Goal: Task Accomplishment & Management: Manage account settings

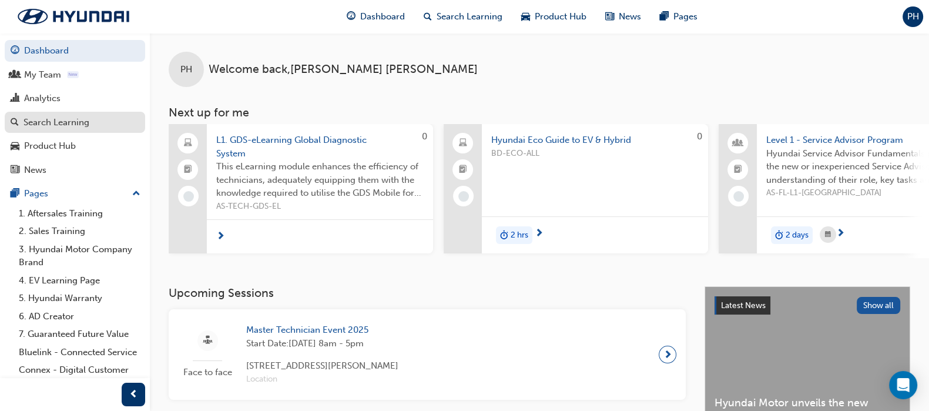
click at [46, 125] on div "Search Learning" at bounding box center [57, 123] width 66 height 14
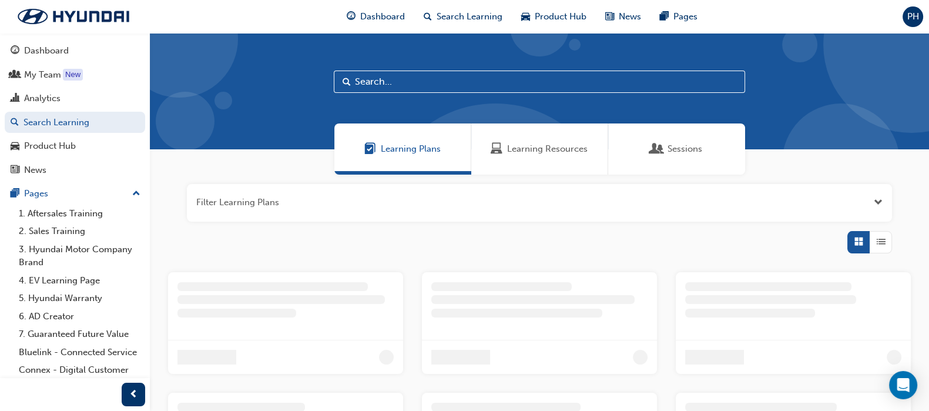
click at [376, 82] on input "text" at bounding box center [539, 82] width 411 height 22
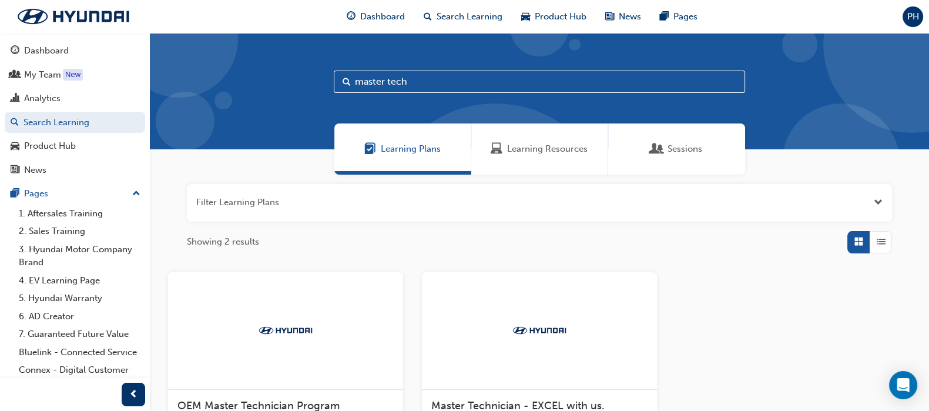
type input "master tech"
click at [681, 147] on span "Sessions" at bounding box center [684, 149] width 35 height 14
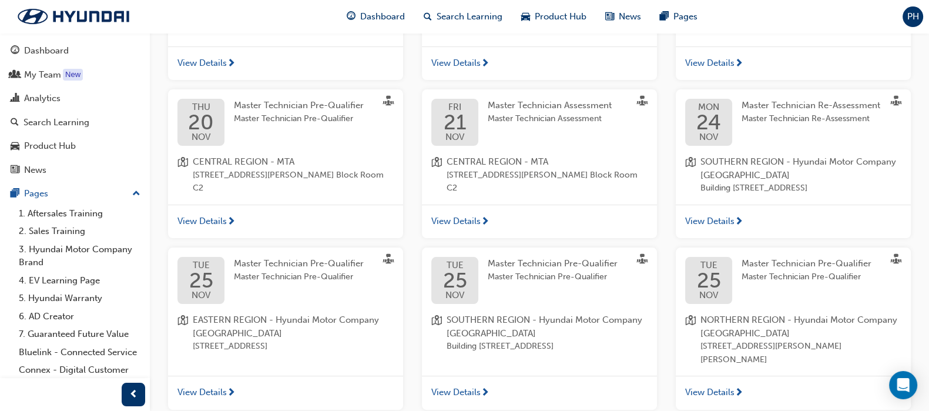
scroll to position [464, 0]
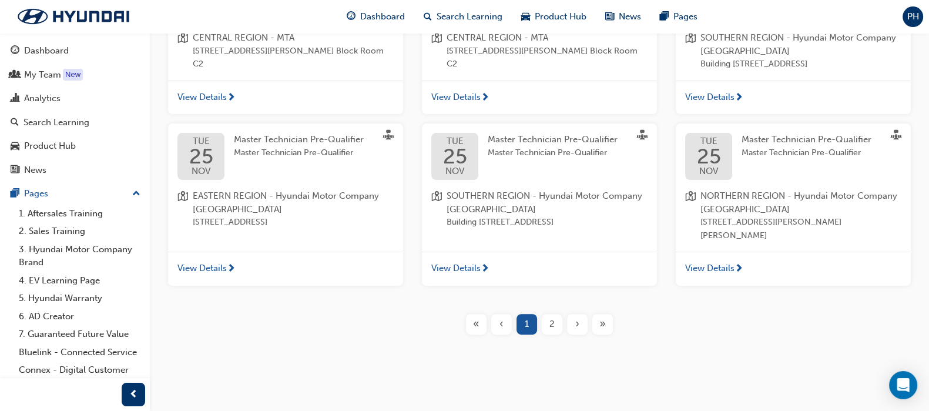
click at [551, 325] on span "2" at bounding box center [551, 324] width 5 height 14
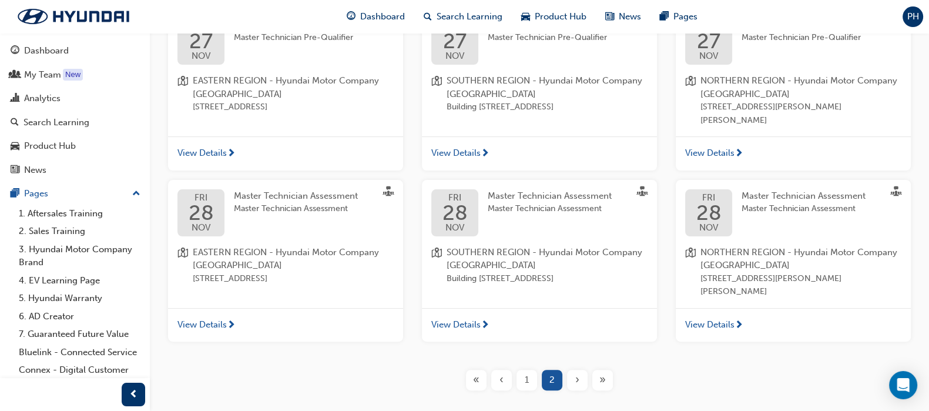
scroll to position [464, 0]
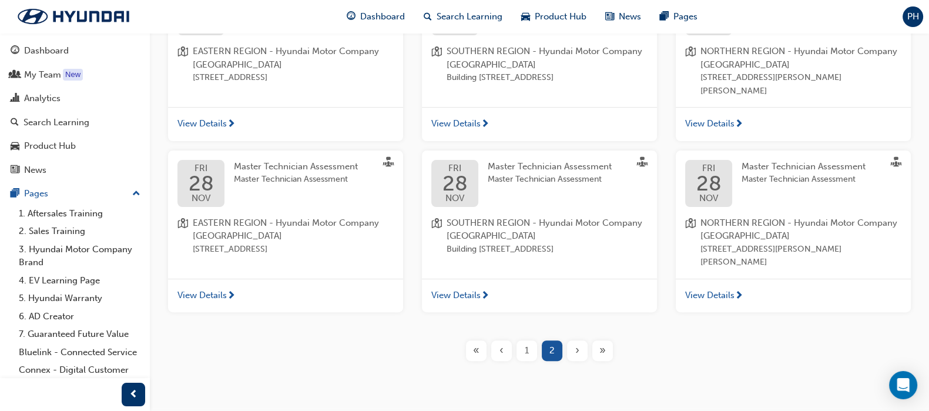
click at [525, 348] on span "1" at bounding box center [527, 351] width 4 height 14
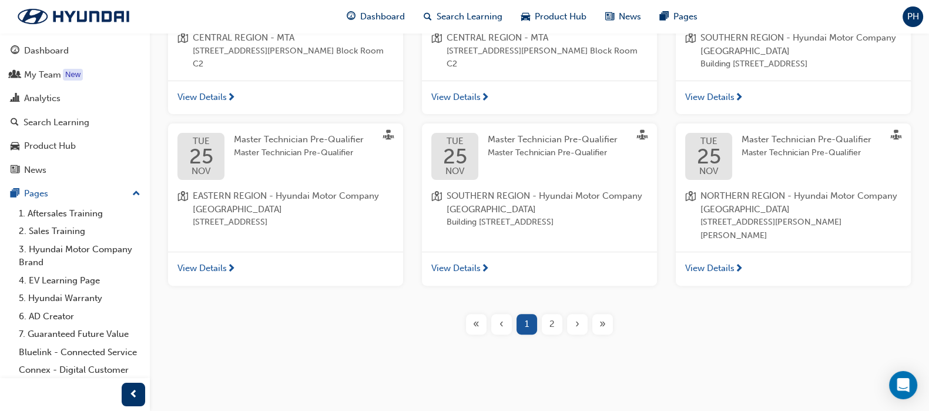
scroll to position [170, 0]
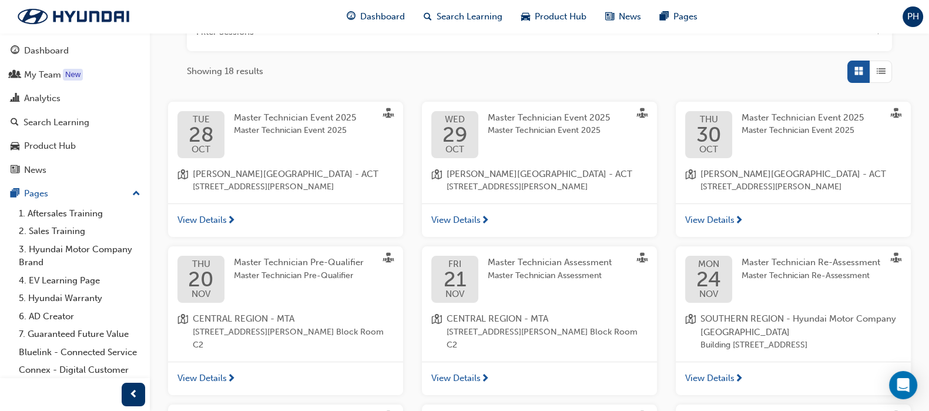
click at [516, 139] on div "Master Technician Event 2025 Master Technician Event 2025" at bounding box center [558, 134] width 141 height 47
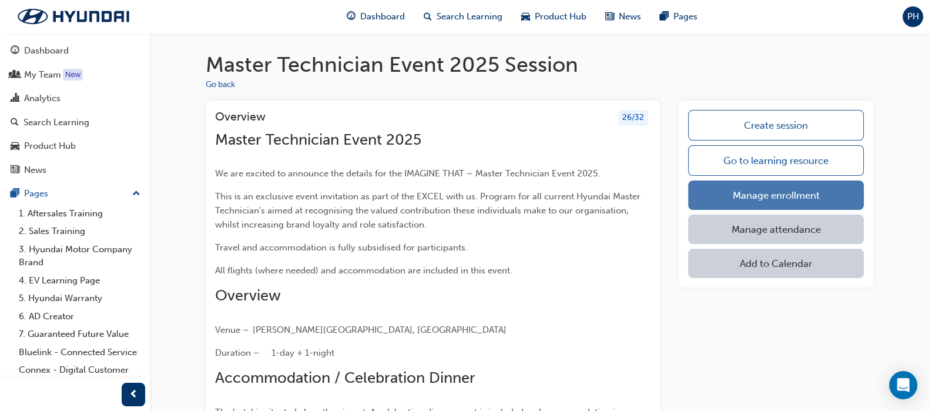
click at [765, 189] on link "Manage enrollment" at bounding box center [776, 194] width 176 height 29
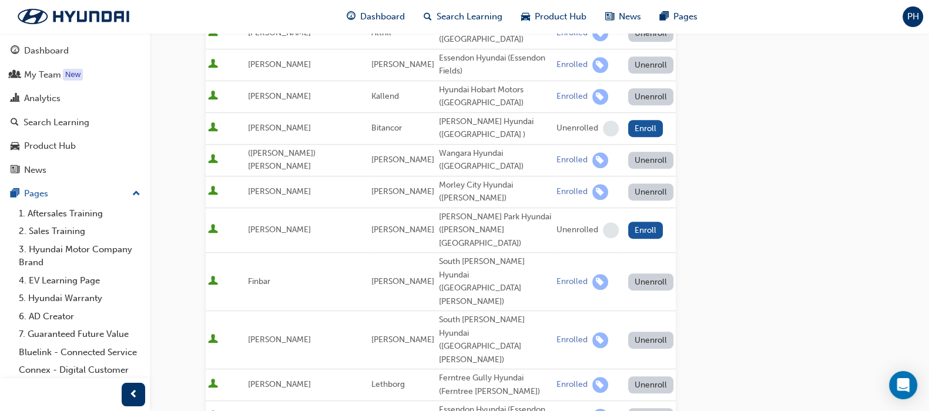
scroll to position [954, 0]
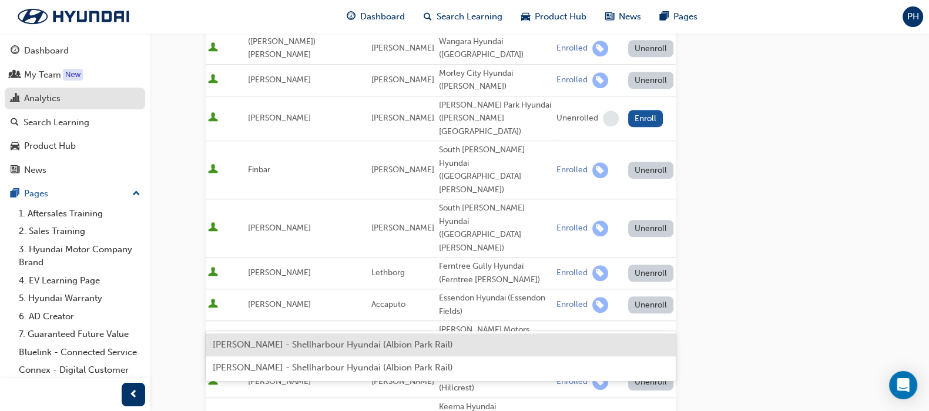
type input "kirkwood"
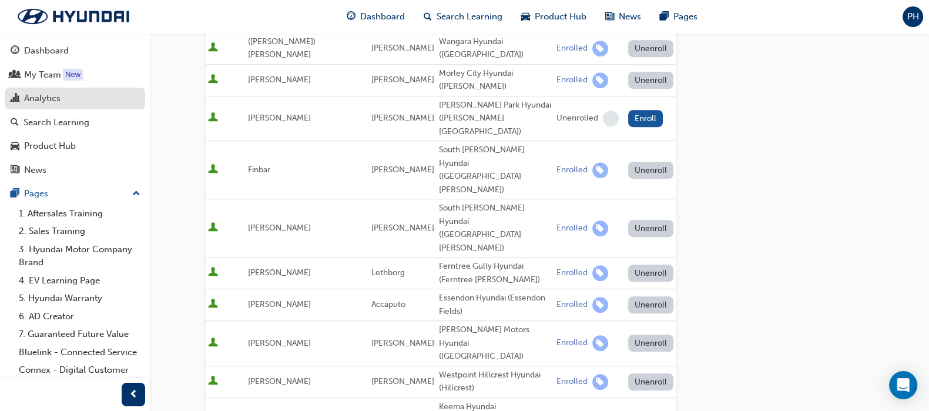
click at [49, 98] on div "Analytics" at bounding box center [42, 99] width 36 height 14
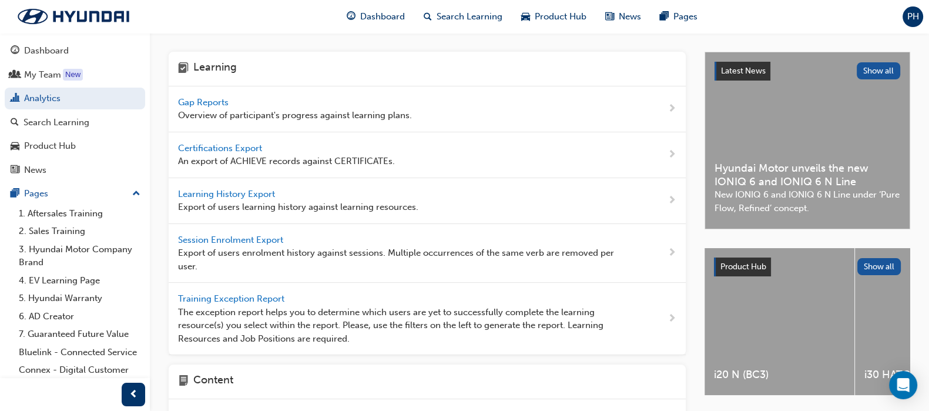
click at [209, 99] on span "Gap Reports" at bounding box center [204, 102] width 53 height 11
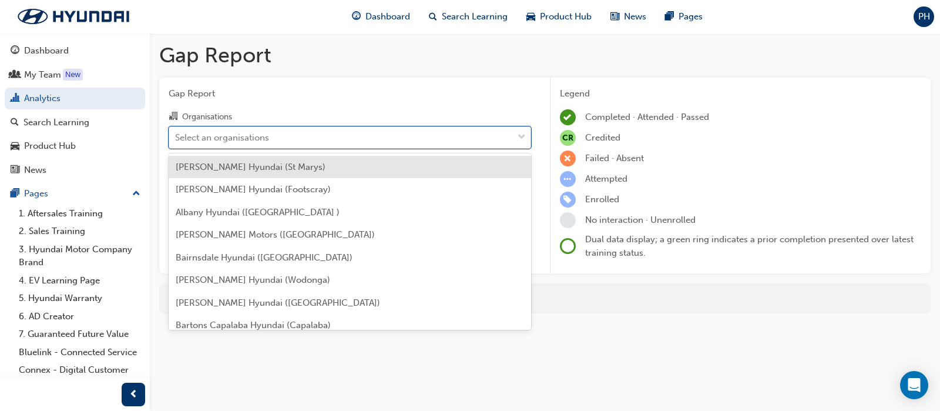
click at [241, 136] on div "Select an organisations" at bounding box center [222, 137] width 94 height 14
click at [176, 136] on input "Organisations option [PERSON_NAME] Hyundai (St Marys) focused, 1 of 182. 182 re…" at bounding box center [175, 137] width 1 height 10
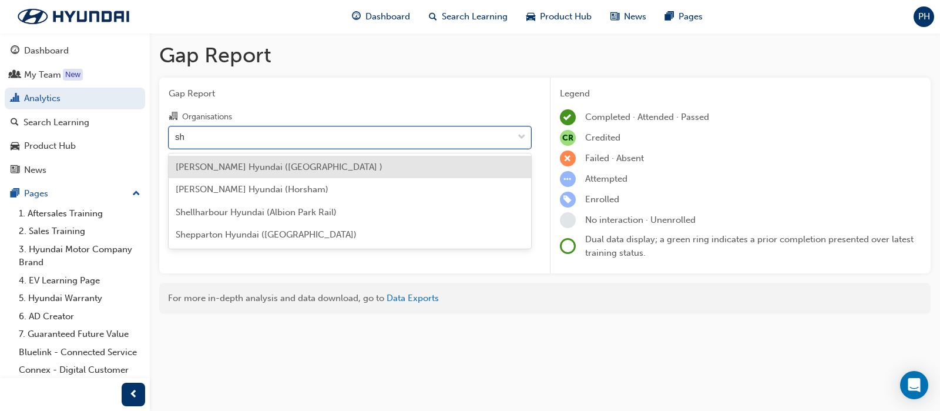
type input "she"
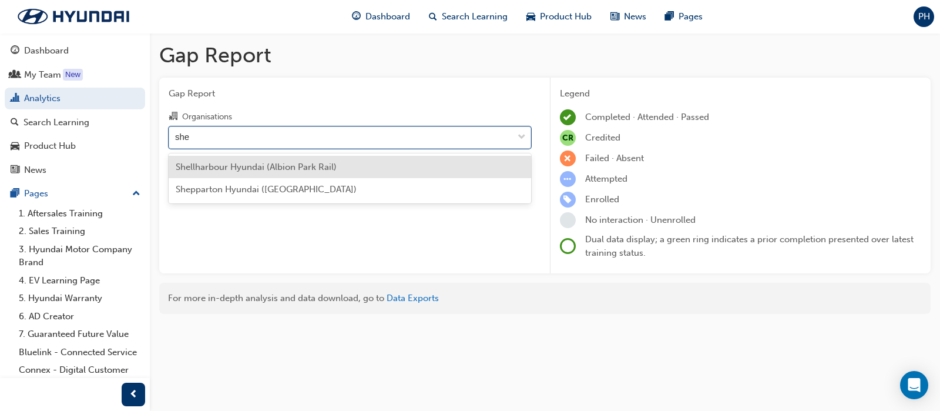
click at [246, 171] on span "Shellharbour Hyundai (Albion Park Rail)" at bounding box center [256, 167] width 161 height 11
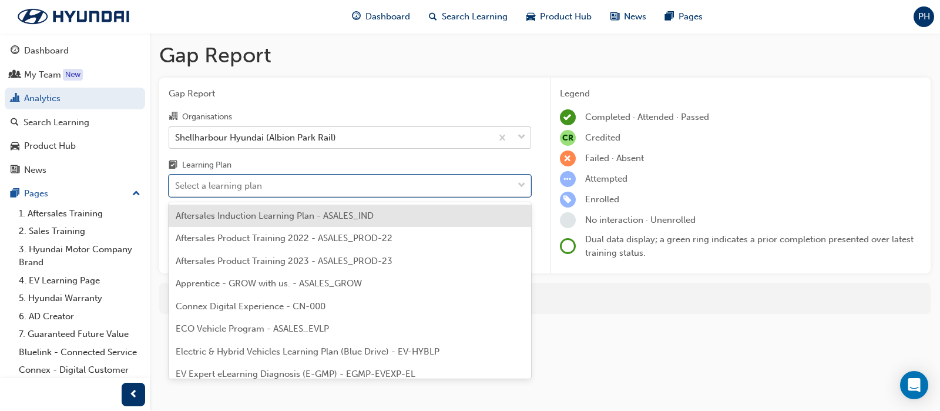
click at [240, 189] on div "Select a learning plan" at bounding box center [218, 186] width 87 height 14
click at [176, 189] on input "Learning Plan option Aftersales Induction Learning Plan - ASALES_IND focused, 1…" at bounding box center [175, 185] width 1 height 10
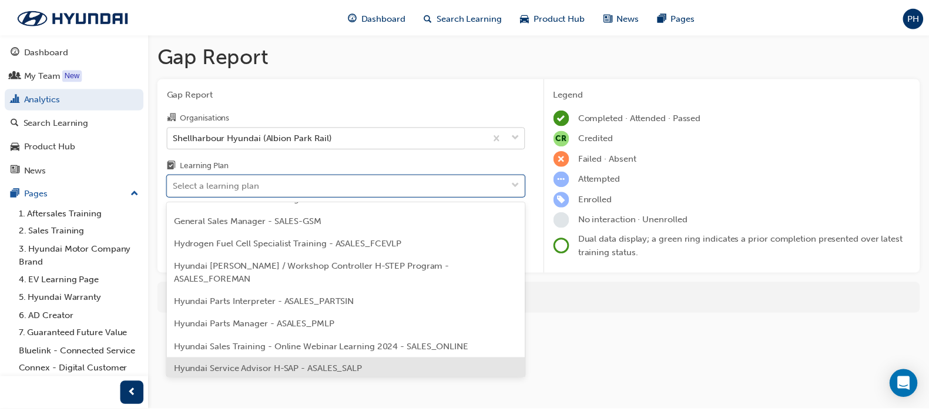
scroll to position [293, 0]
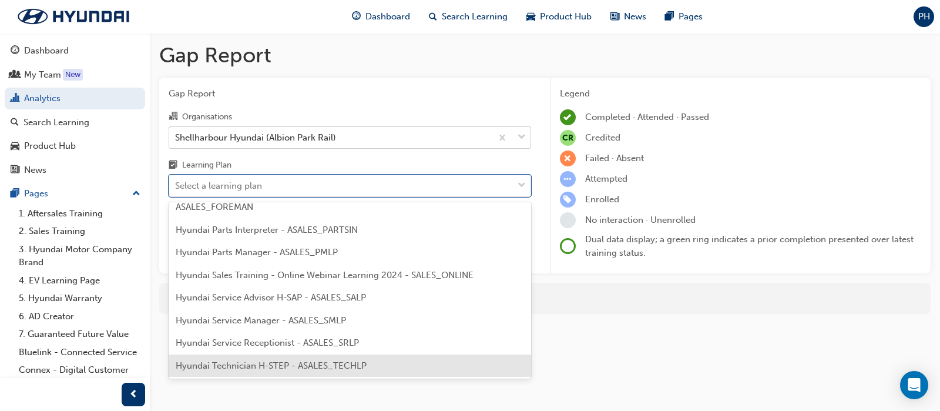
click at [252, 360] on span "Hyundai Technician H-STEP - ASALES_TECHLP" at bounding box center [271, 365] width 191 height 11
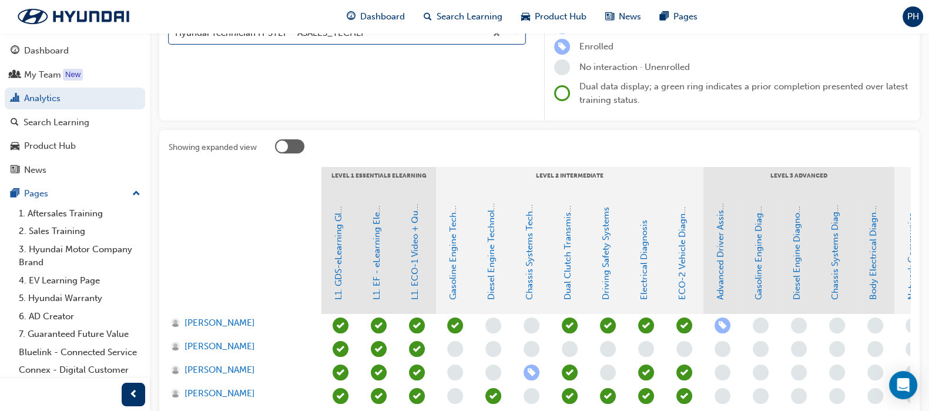
scroll to position [96, 0]
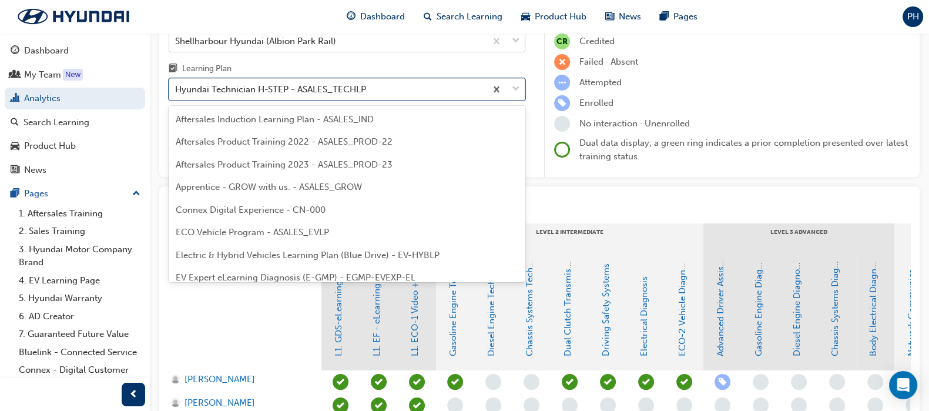
click at [288, 88] on div "Hyundai Technician H-STEP - ASALES_TECHLP" at bounding box center [270, 90] width 191 height 14
click at [176, 88] on input "Learning Plan option Hyundai Technician H-STEP - ASALES_TECHLP, selected. optio…" at bounding box center [175, 89] width 1 height 10
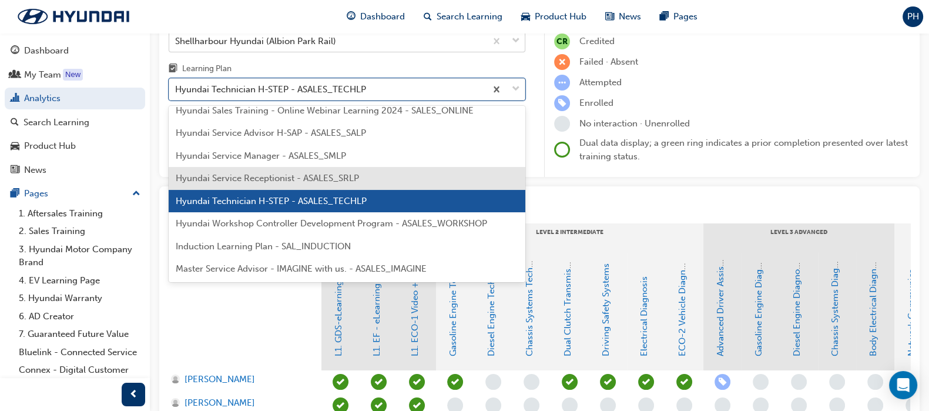
scroll to position [432, 0]
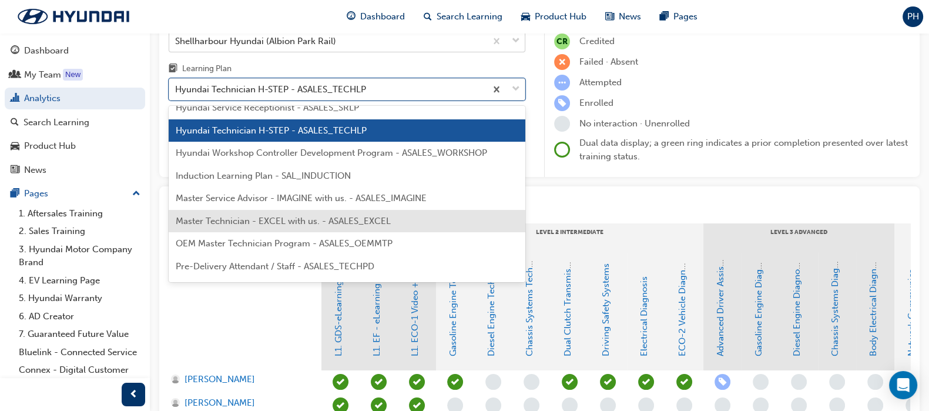
click at [285, 216] on span "Master Technician - EXCEL with us. - ASALES_EXCEL" at bounding box center [283, 221] width 215 height 11
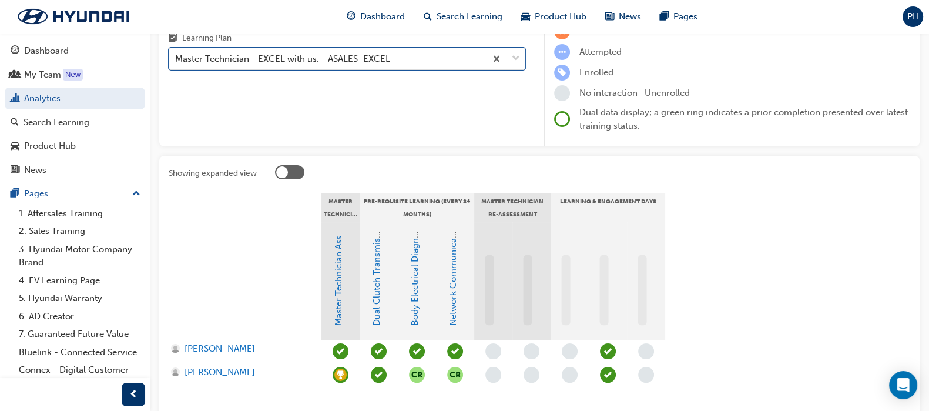
scroll to position [214, 0]
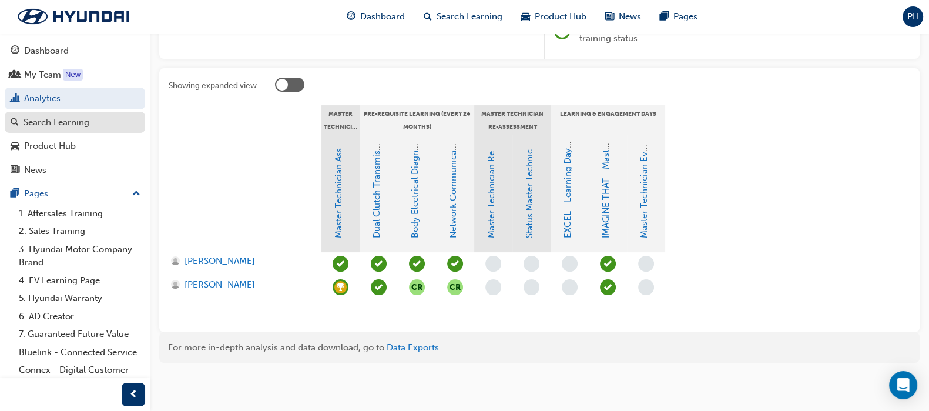
click at [43, 123] on div "Search Learning" at bounding box center [57, 123] width 66 height 14
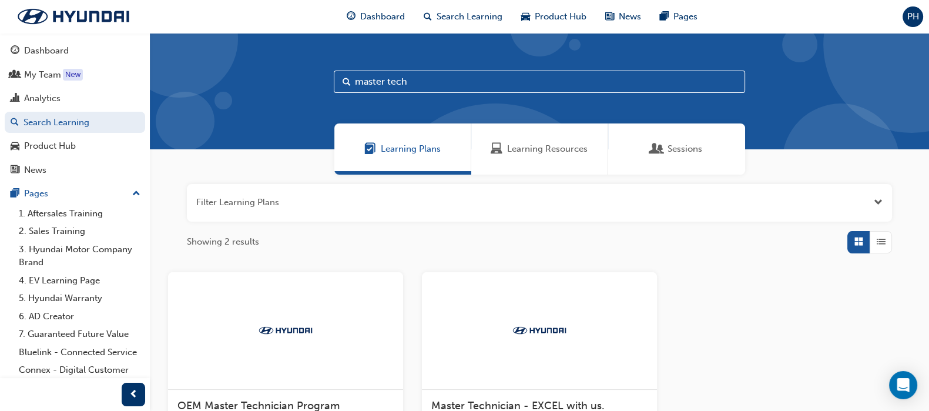
click at [677, 149] on span "Sessions" at bounding box center [684, 149] width 35 height 14
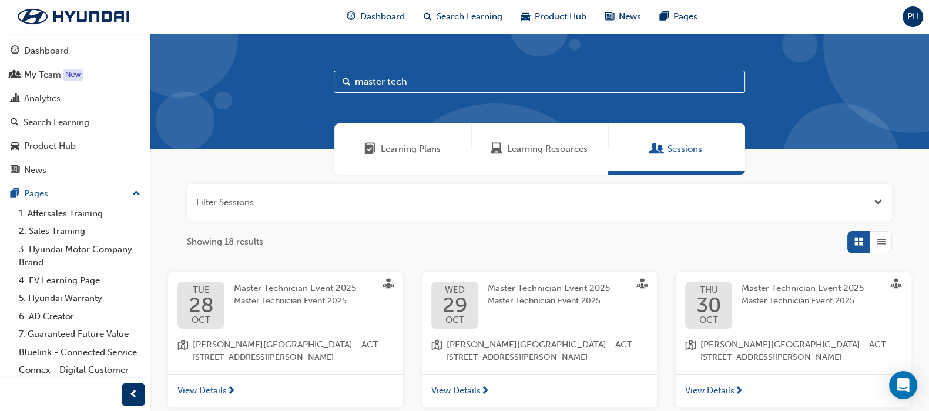
click at [519, 290] on span "Master Technician Event 2025" at bounding box center [549, 288] width 122 height 11
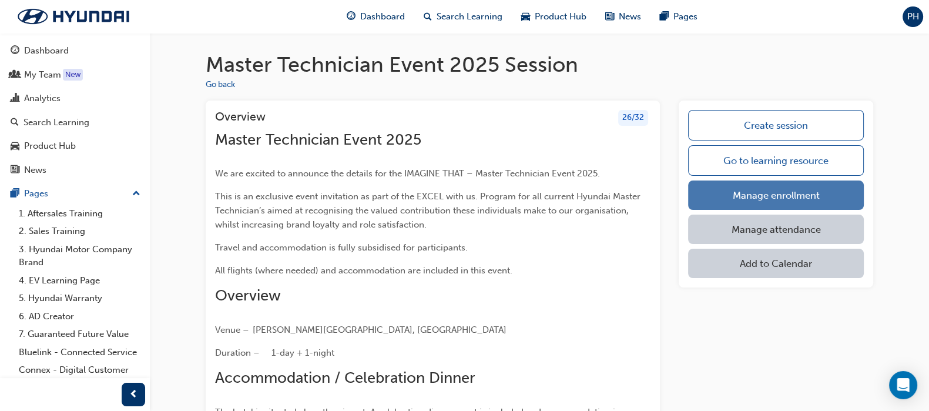
click at [723, 190] on link "Manage enrollment" at bounding box center [776, 194] width 176 height 29
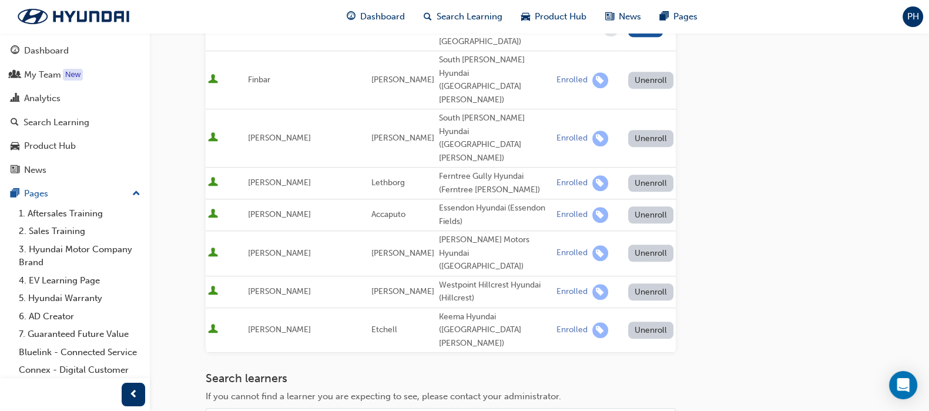
scroll to position [1051, 0]
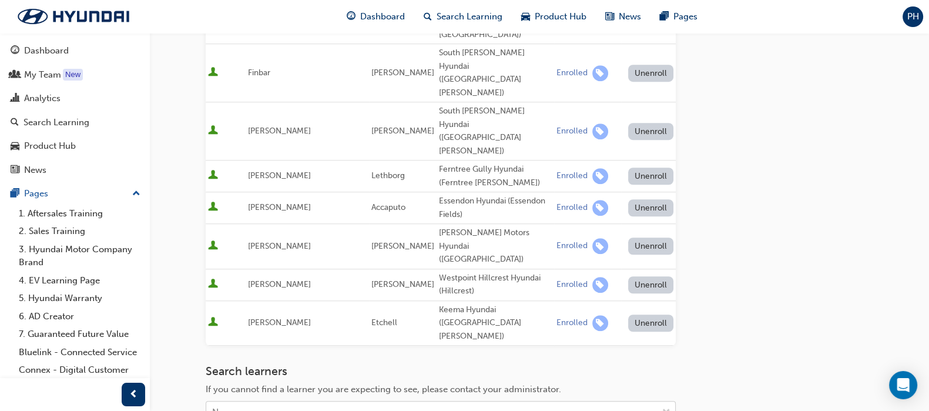
click at [251, 402] on div "Name" at bounding box center [431, 412] width 451 height 21
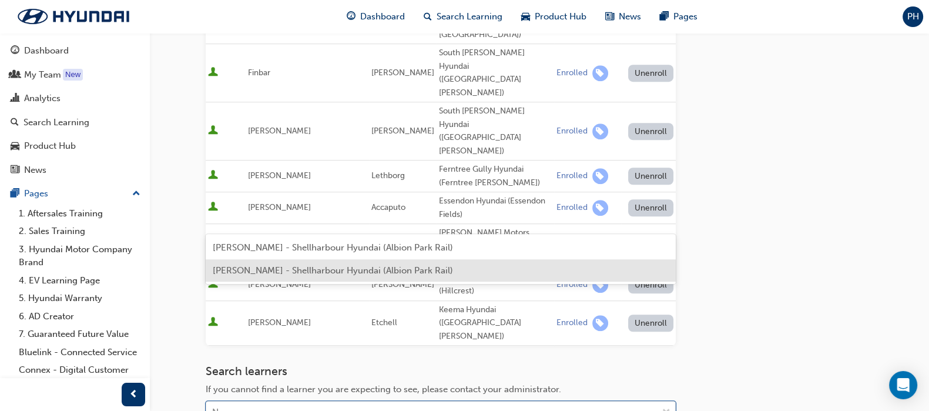
click at [271, 274] on span "[PERSON_NAME] - Shellharbour Hyundai (Albion Park Rail)" at bounding box center [333, 270] width 240 height 11
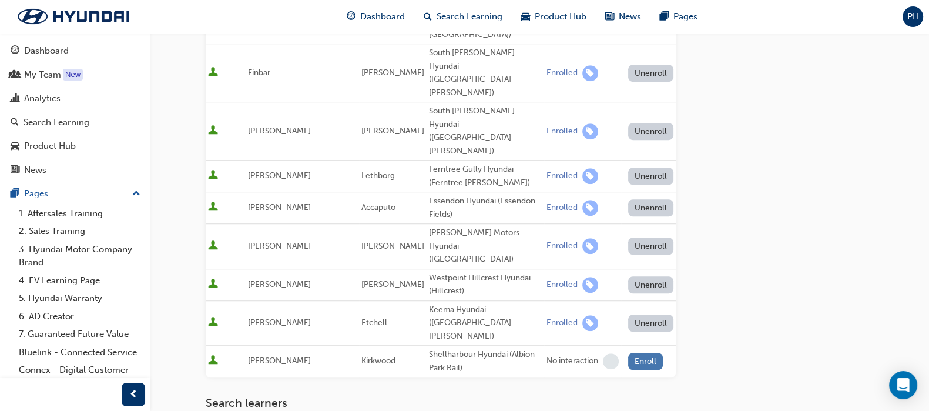
click at [629, 353] on button "Enroll" at bounding box center [645, 361] width 35 height 17
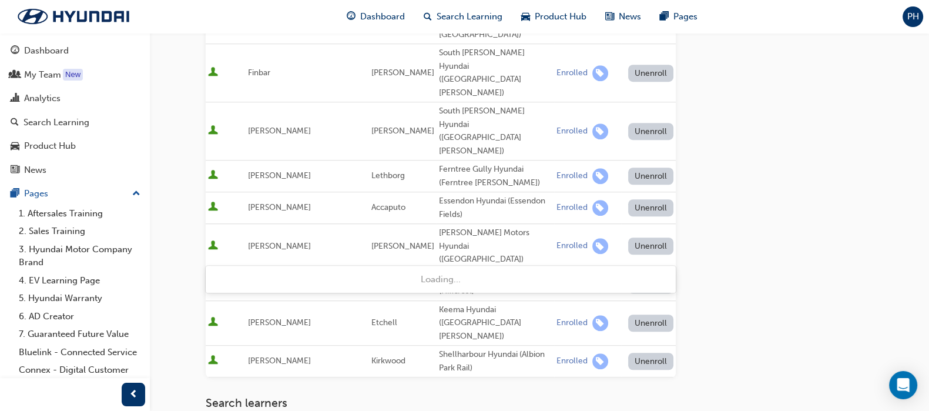
type input "red"
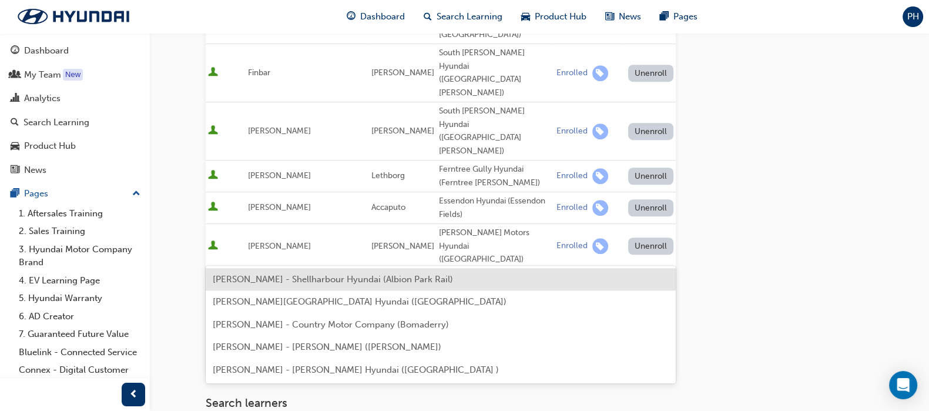
click at [263, 284] on div "[PERSON_NAME] - Shellharbour Hyundai (Albion Park Rail)" at bounding box center [441, 279] width 470 height 23
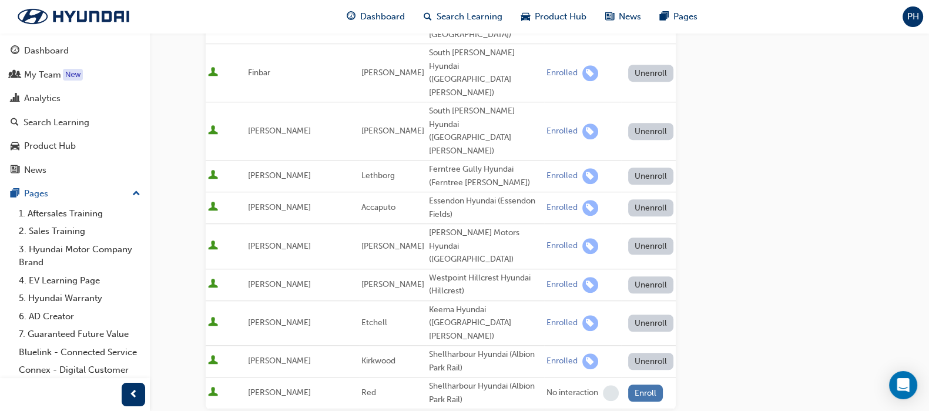
click at [629, 384] on button "Enroll" at bounding box center [645, 392] width 35 height 17
